Goal: Task Accomplishment & Management: Complete application form

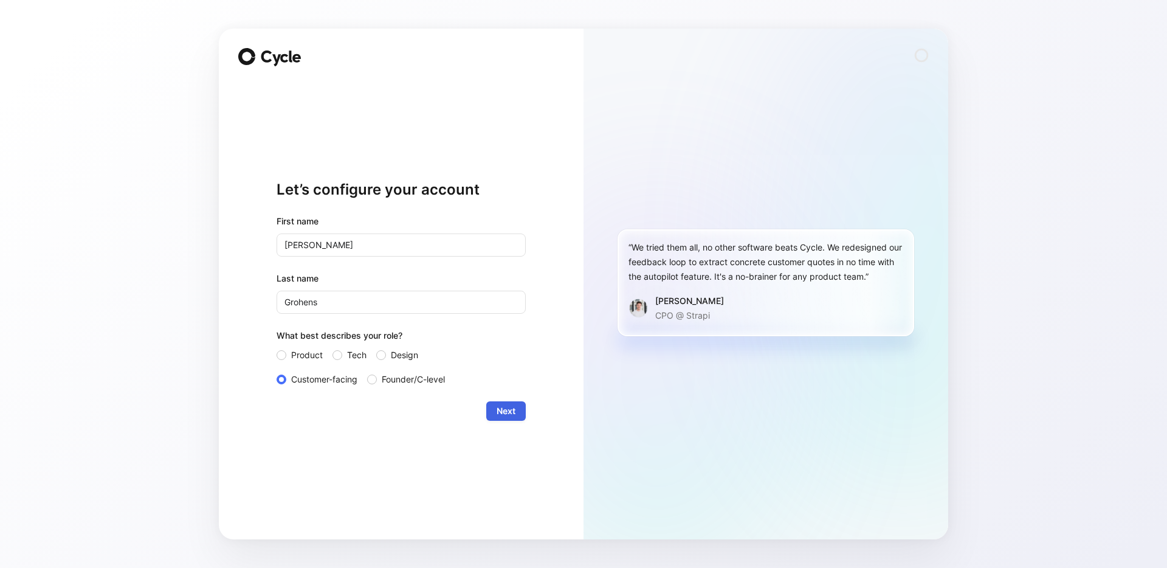
click at [502, 412] on span "Next" at bounding box center [506, 411] width 19 height 15
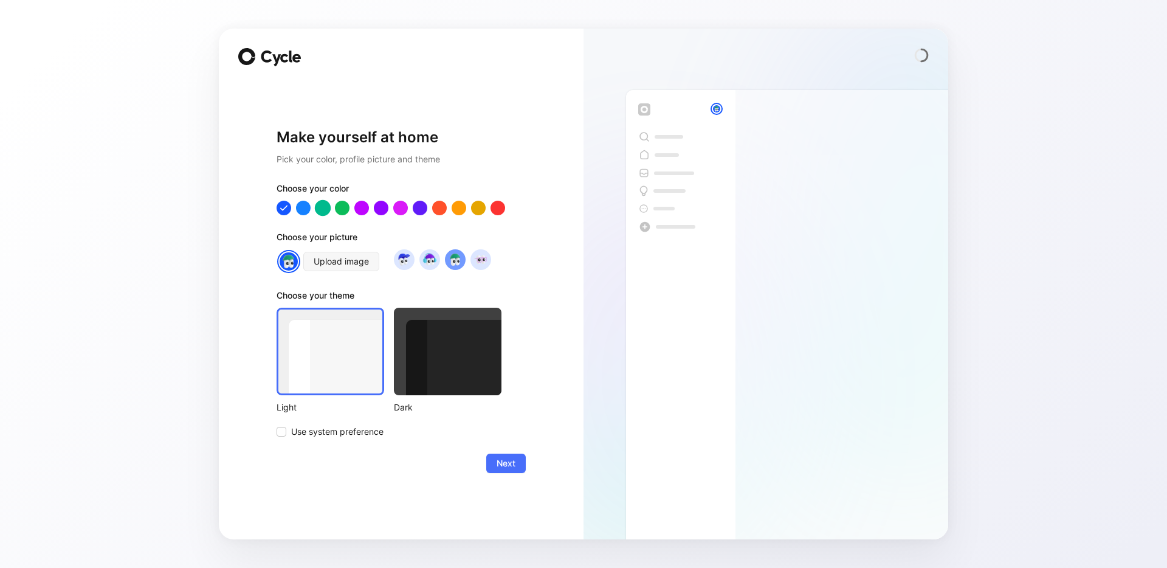
click at [323, 208] on div at bounding box center [323, 208] width 16 height 16
click at [419, 364] on div at bounding box center [448, 352] width 108 height 88
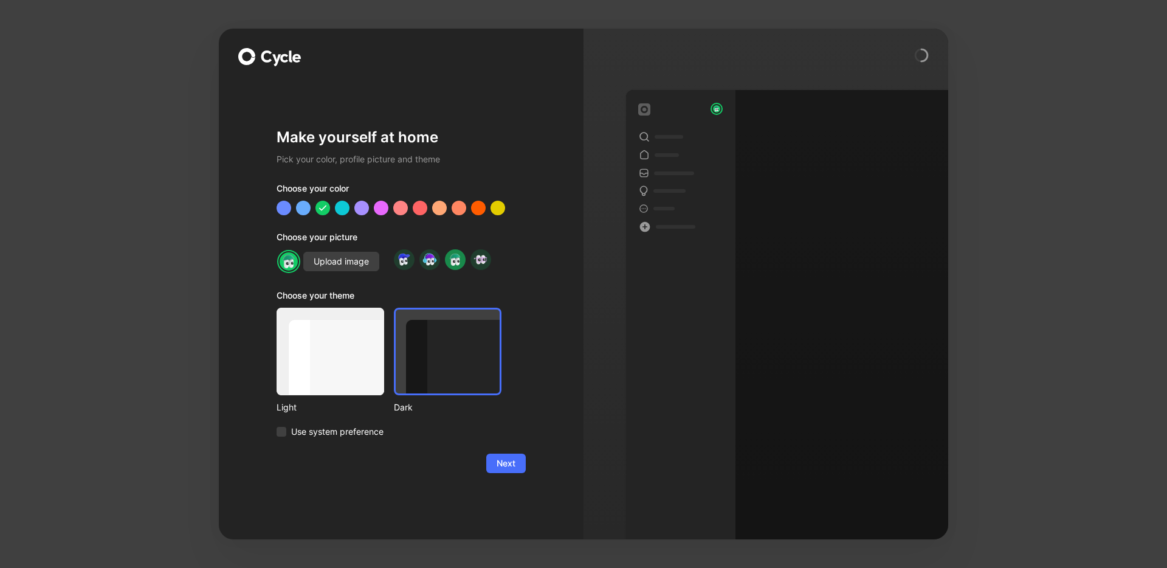
click at [349, 361] on div at bounding box center [331, 352] width 108 height 88
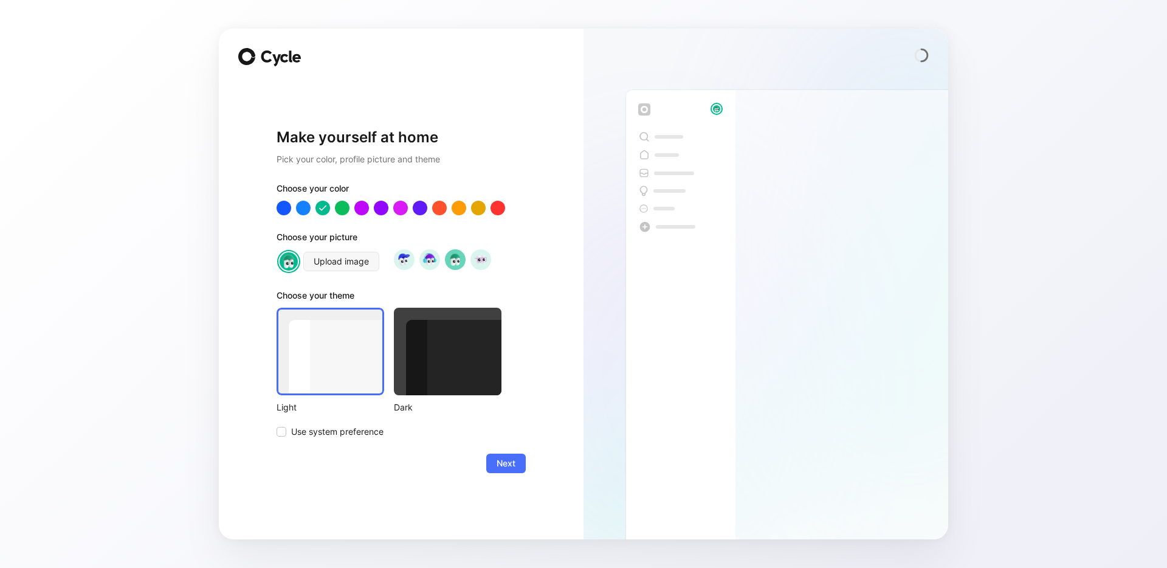
click at [501, 473] on div "Make yourself at home Pick your color, profile picture and theme Choose your co…" at bounding box center [401, 300] width 249 height 439
click at [504, 457] on span "Next" at bounding box center [506, 463] width 19 height 15
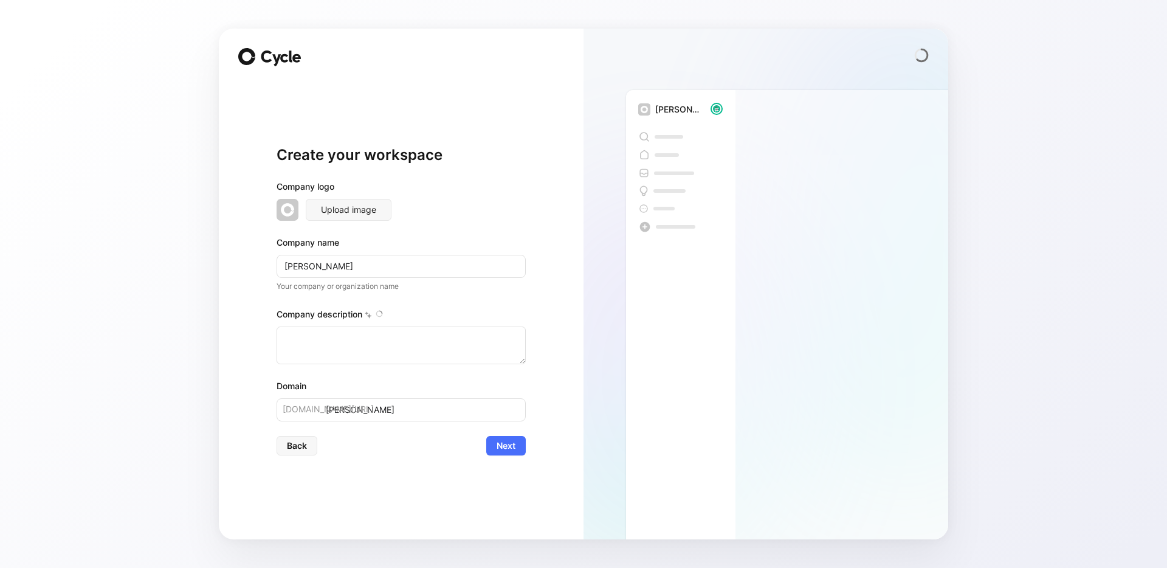
type textarea "Lore ip d sitamet consec adipiscin elitsed doeiusm te 7749, incididun utlaboree…"
click at [568, 374] on div "Create your workspace Company logo Upload image Company name [PERSON_NAME] Your…" at bounding box center [401, 284] width 365 height 511
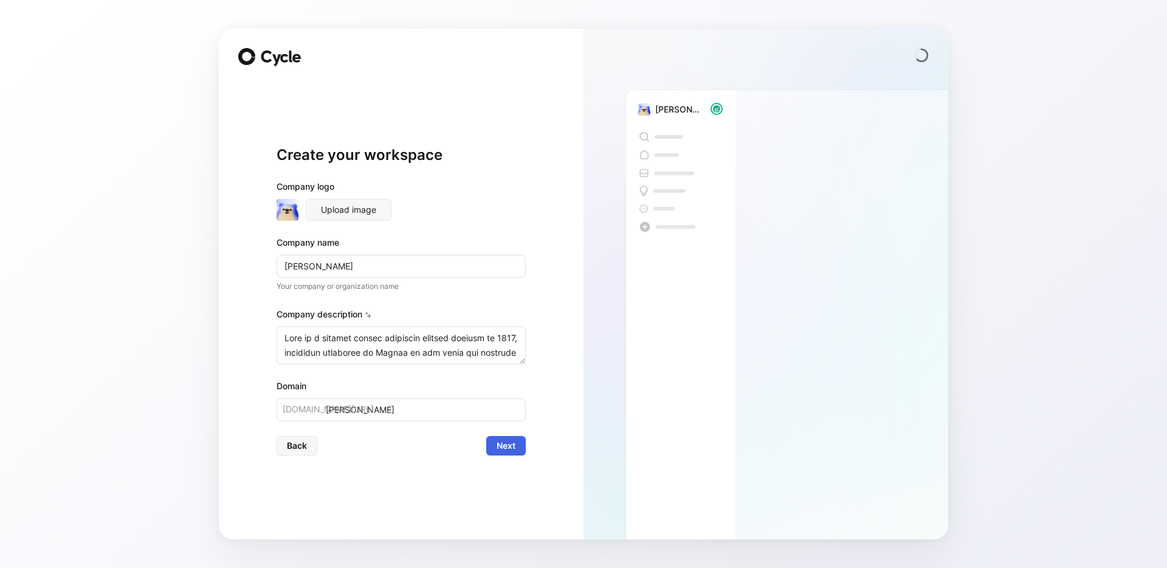
click at [504, 450] on span "Next" at bounding box center [506, 445] width 19 height 15
